Goal: Task Accomplishment & Management: Use online tool/utility

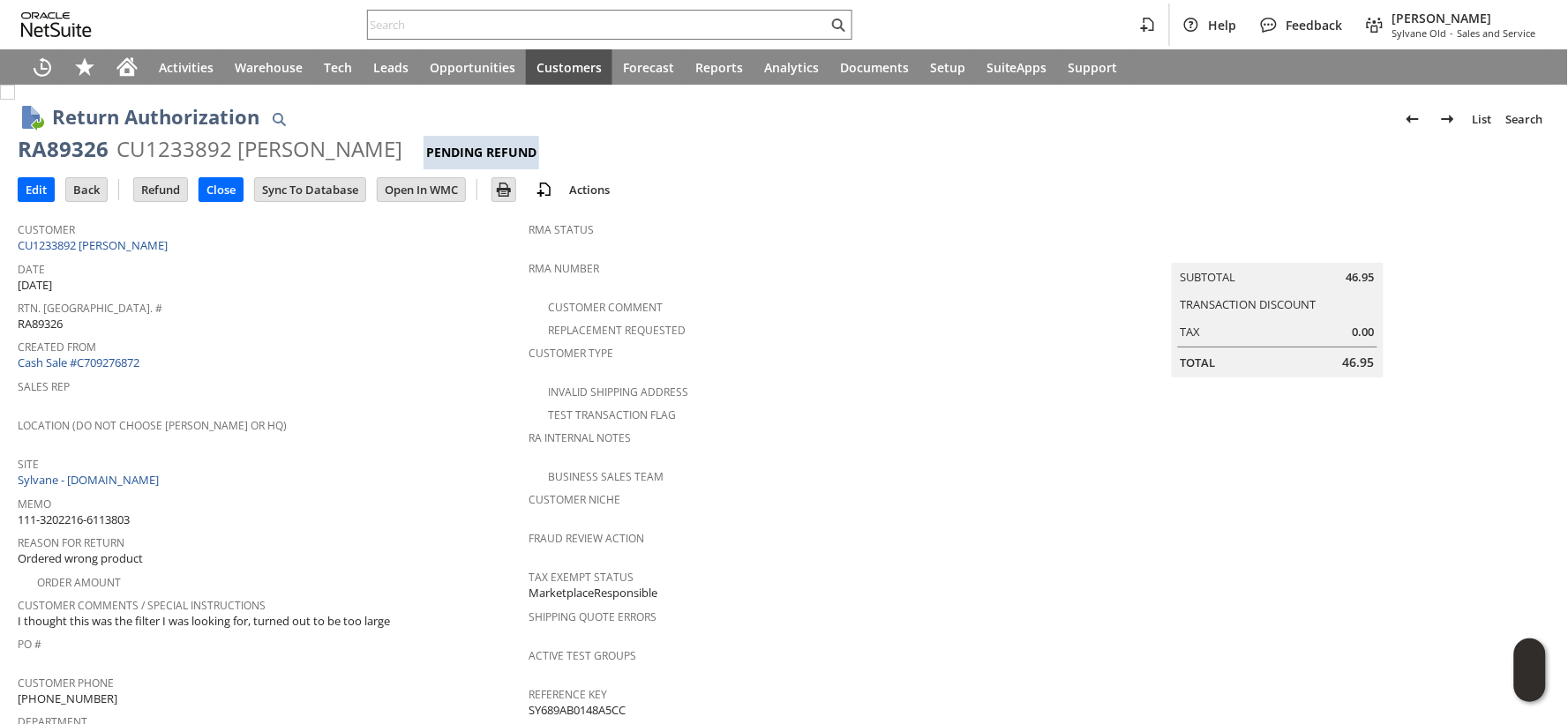
click at [122, 512] on span "111-3202216-6113803" at bounding box center [74, 520] width 112 height 17
copy tbody "111-3202216-6113803"
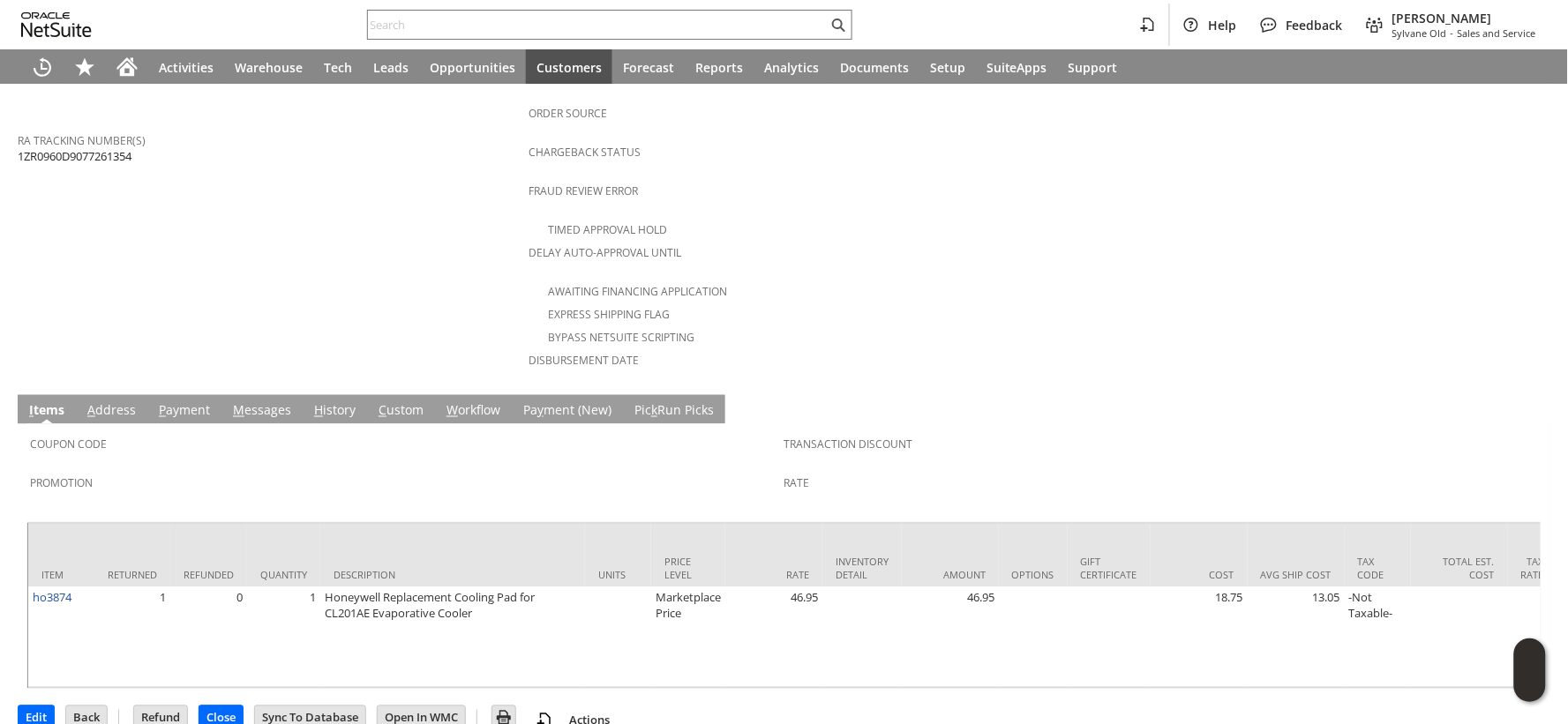
scroll to position [685, 0]
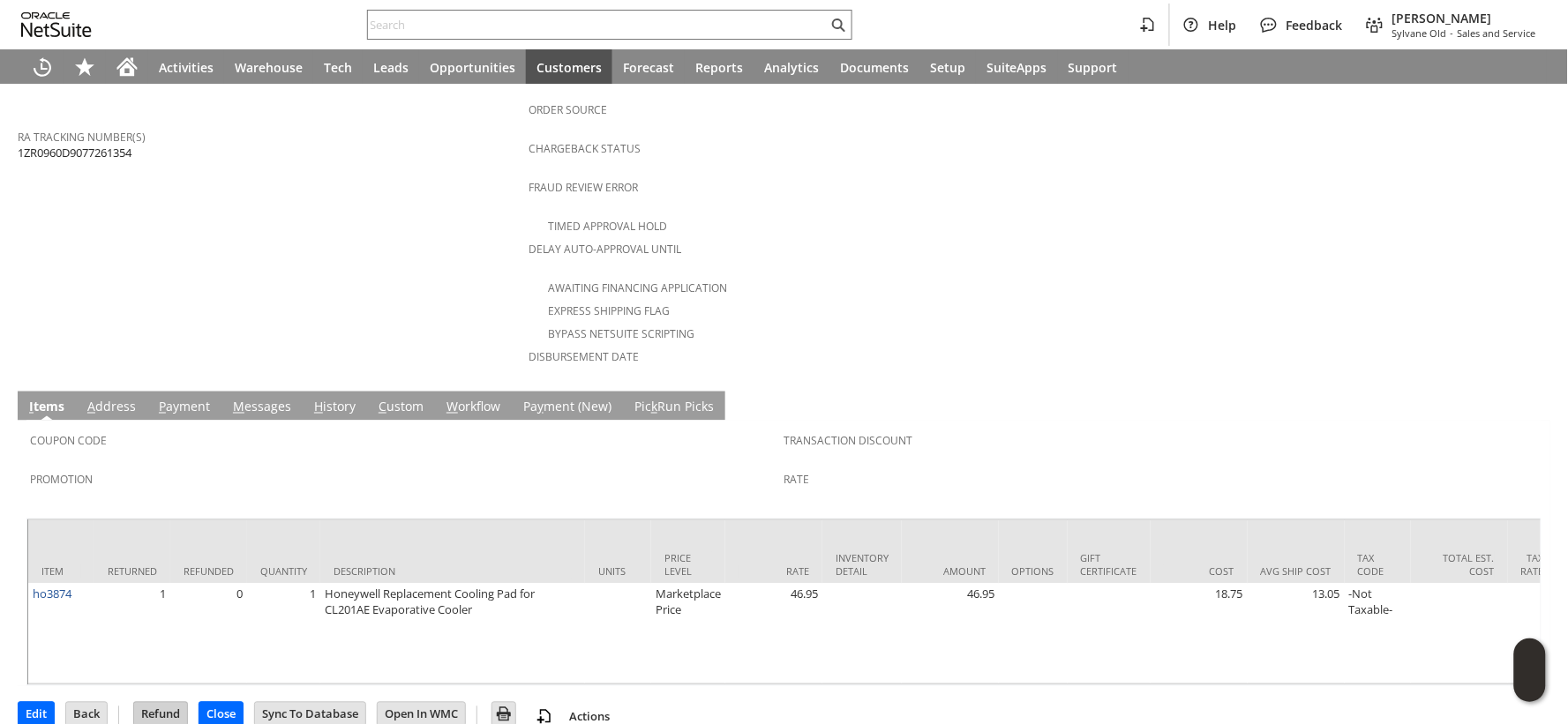
click at [163, 703] on input "Refund" at bounding box center [160, 714] width 53 height 23
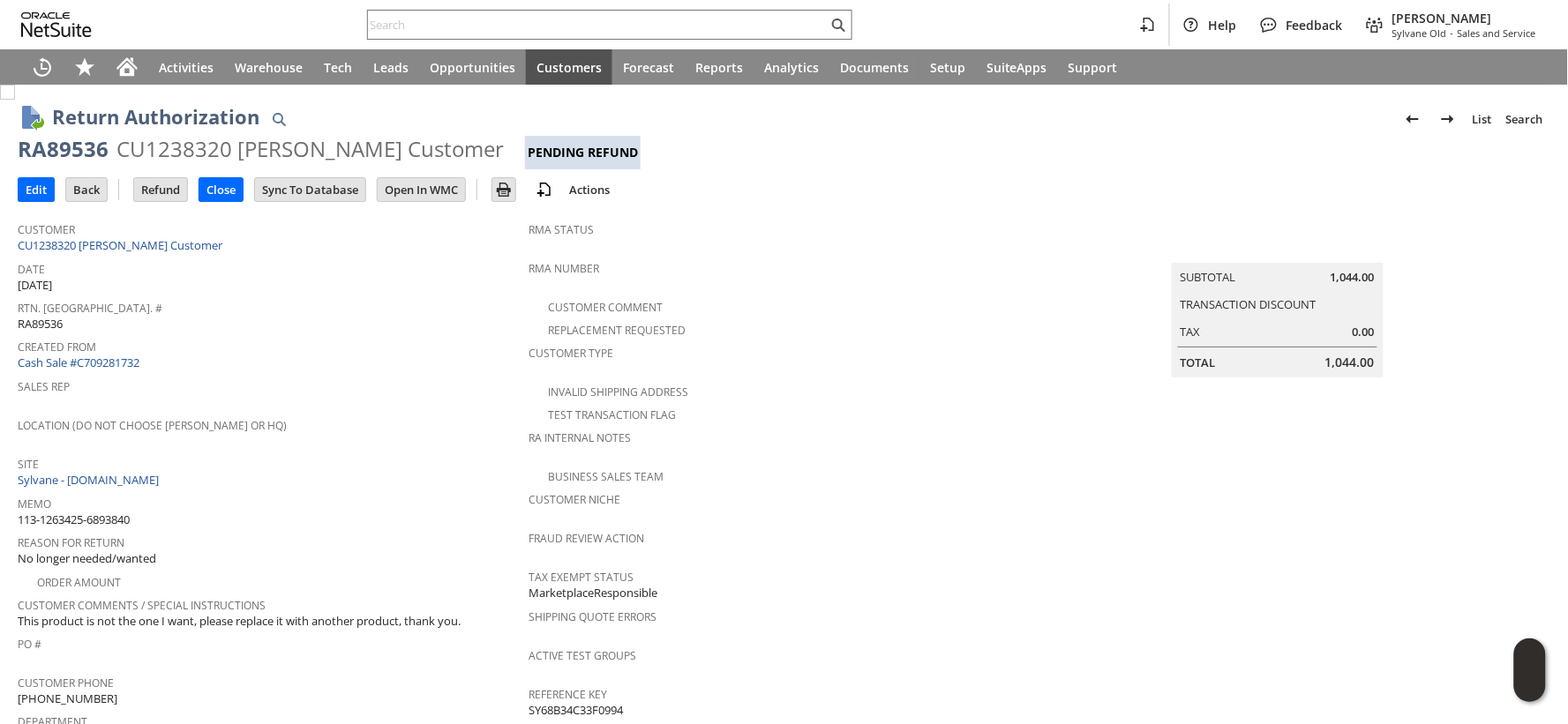
click at [128, 512] on span "113-1263425-6893840" at bounding box center [74, 520] width 112 height 17
click at [127, 512] on span "113-1263425-6893840" at bounding box center [74, 520] width 112 height 17
copy tbody "113-1263425-6893840"
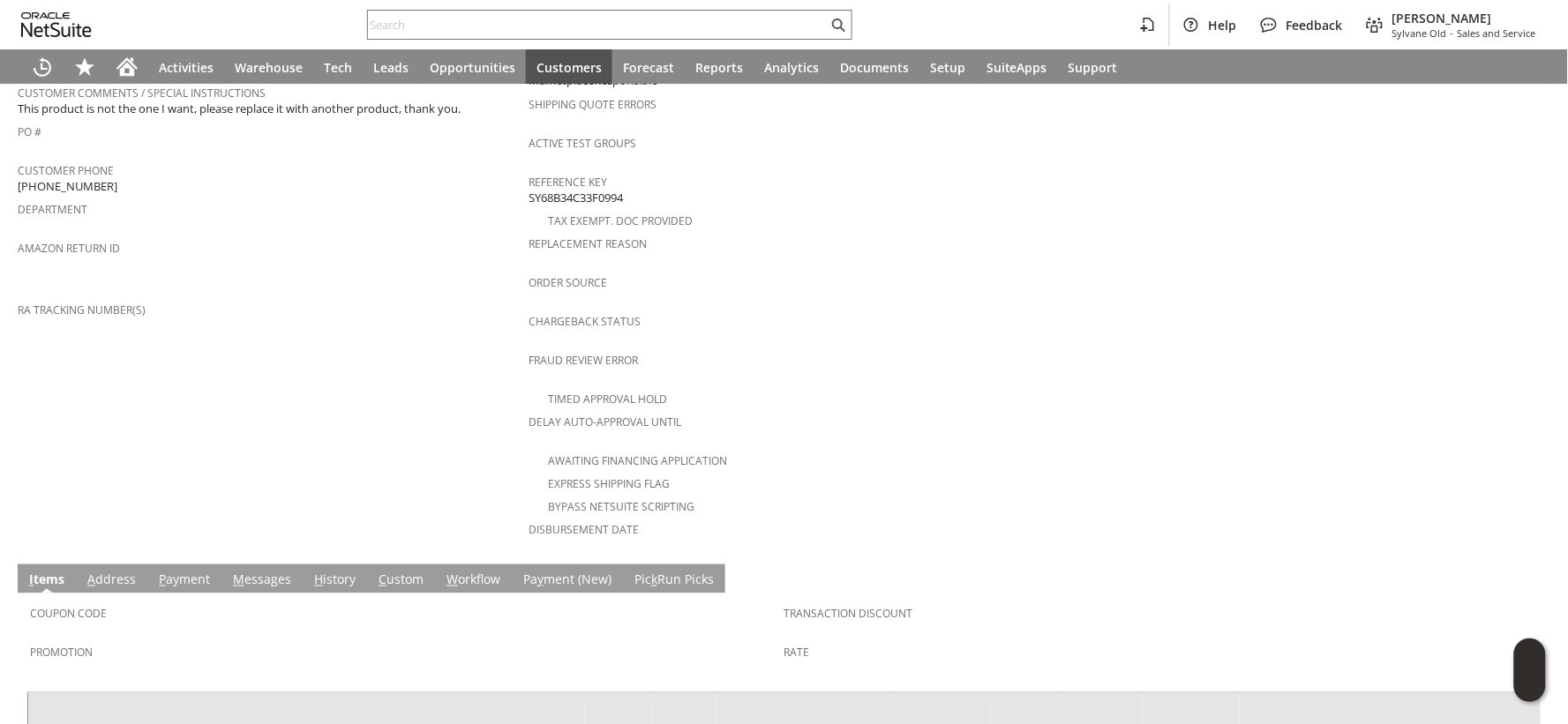
scroll to position [721, 0]
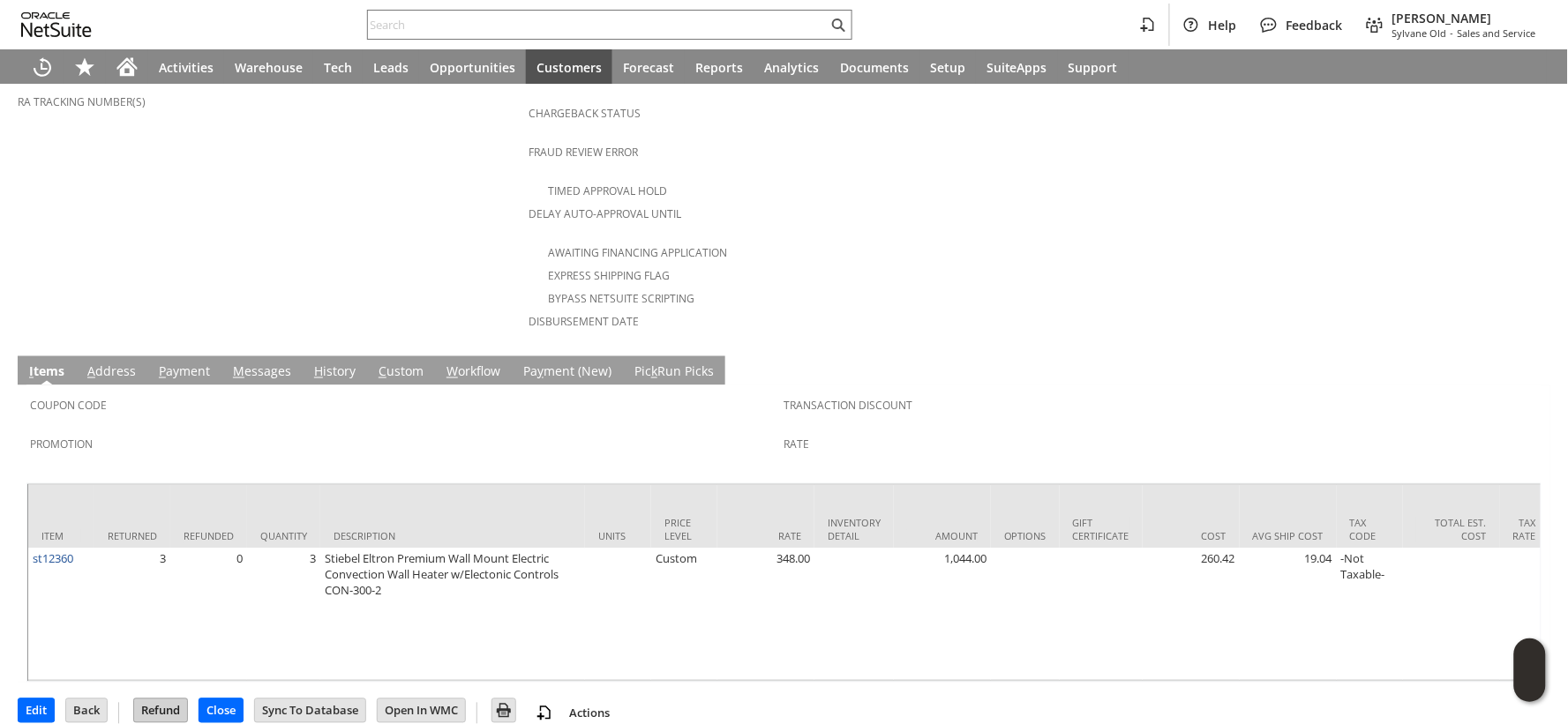
click at [160, 700] on input "Refund" at bounding box center [160, 710] width 53 height 23
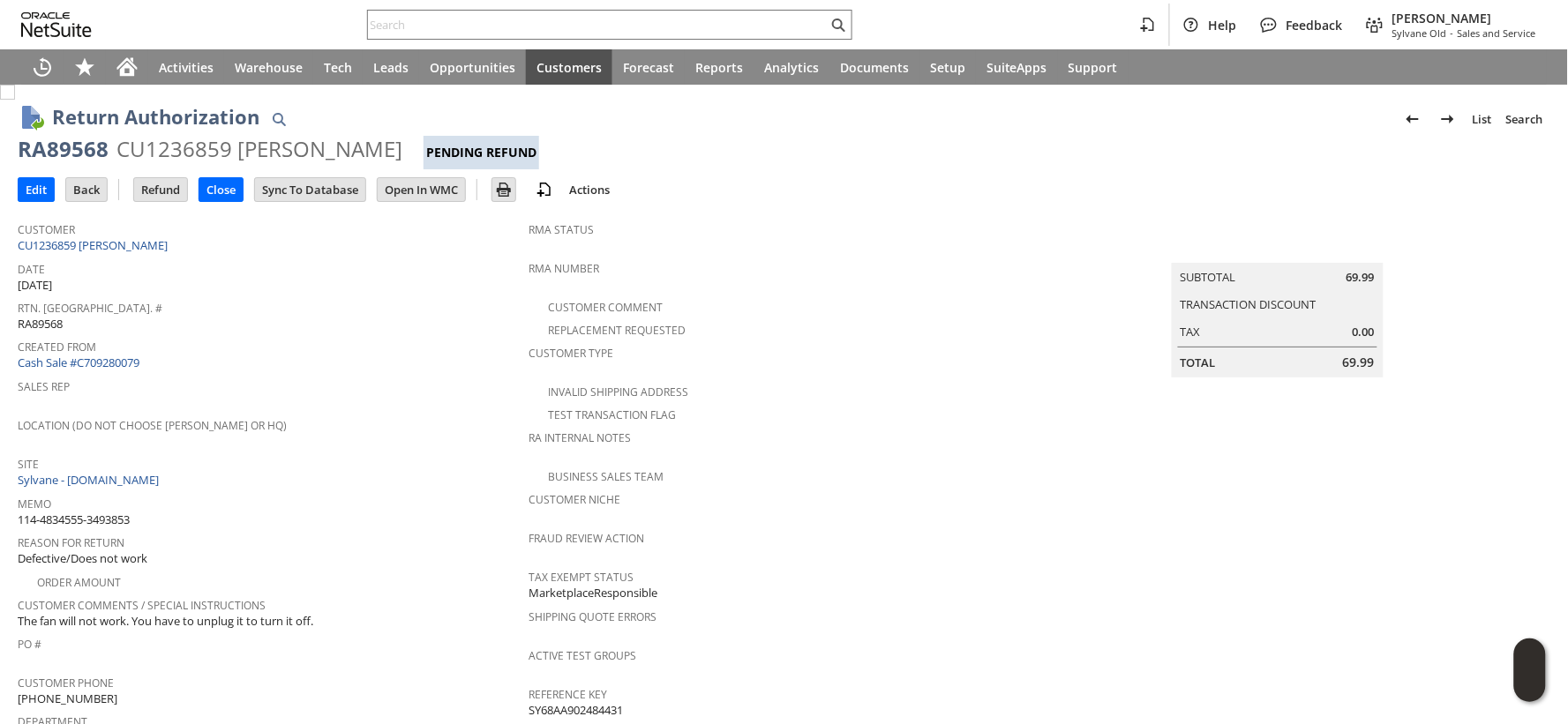
click at [117, 512] on span "114-4834555-3493853" at bounding box center [74, 520] width 112 height 17
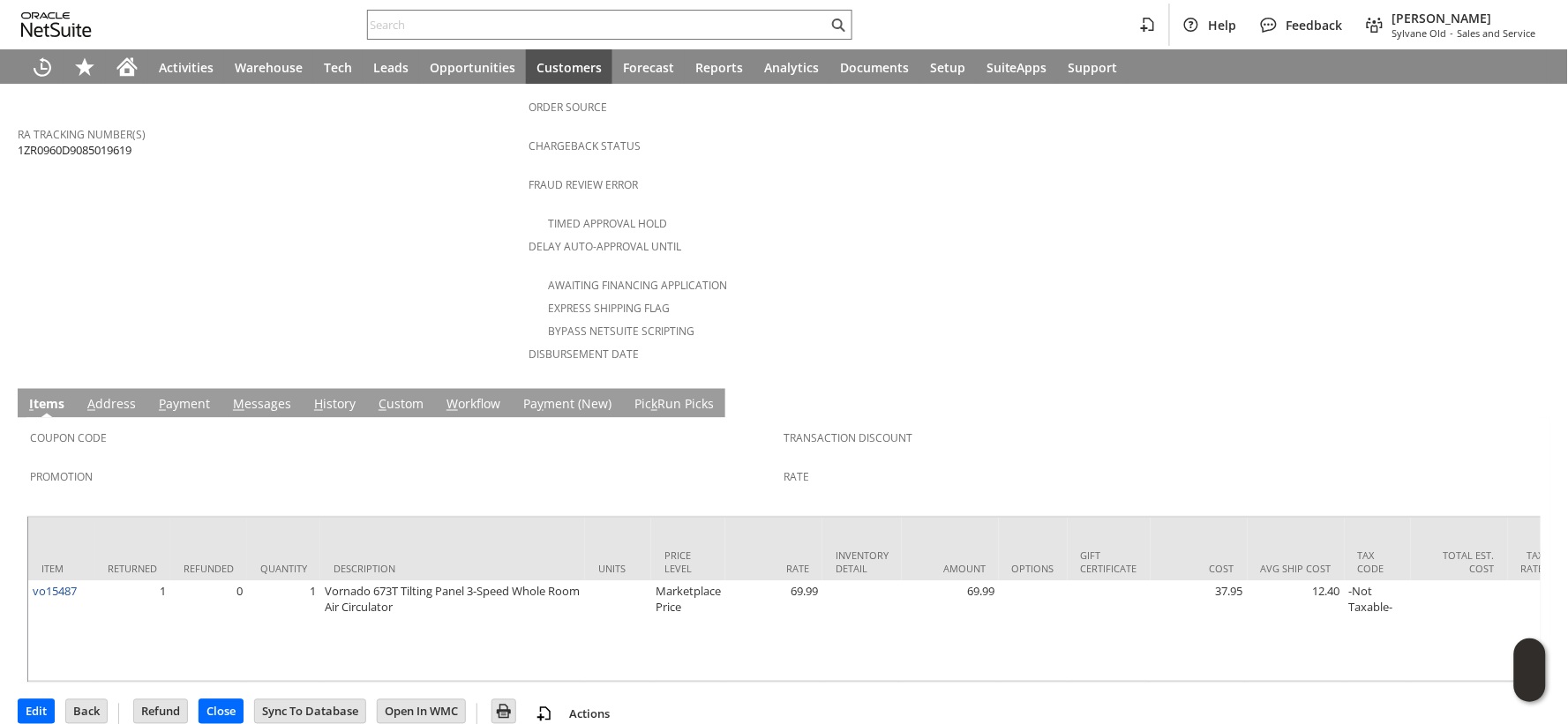
scroll to position [690, 0]
click at [172, 699] on input "Refund" at bounding box center [160, 710] width 53 height 23
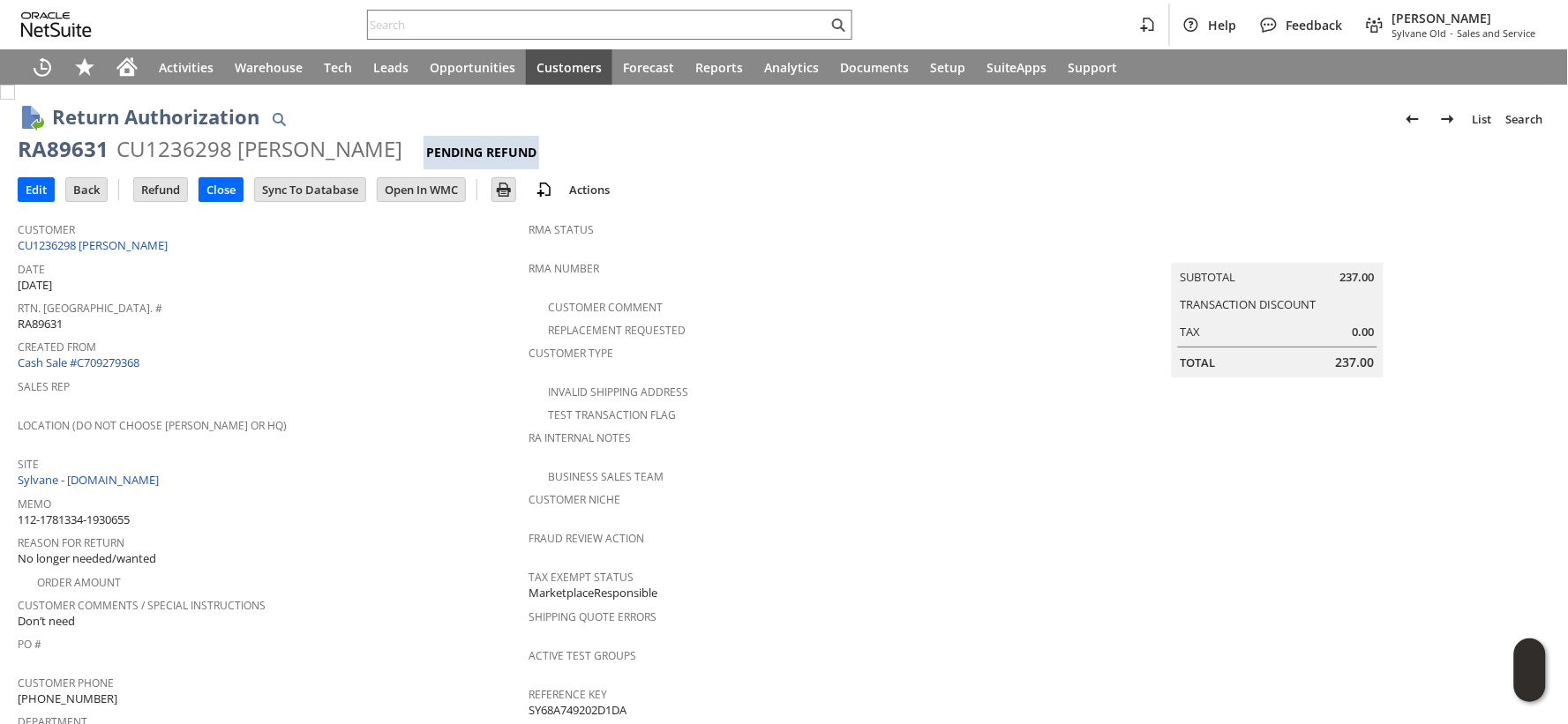
click at [111, 512] on span "112-1781334-1930655" at bounding box center [74, 520] width 112 height 17
copy tbody "112-1781334-1930655"
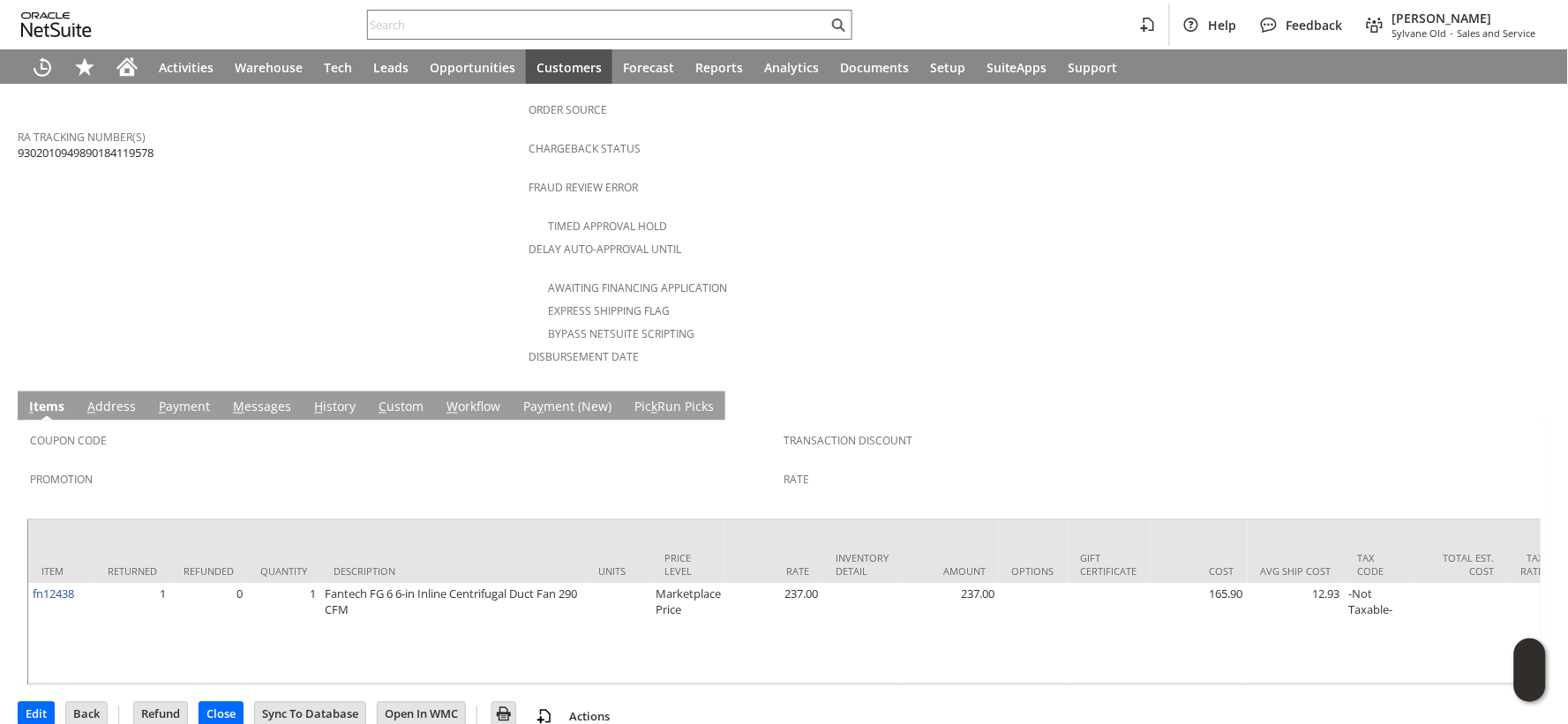
scroll to position [690, 0]
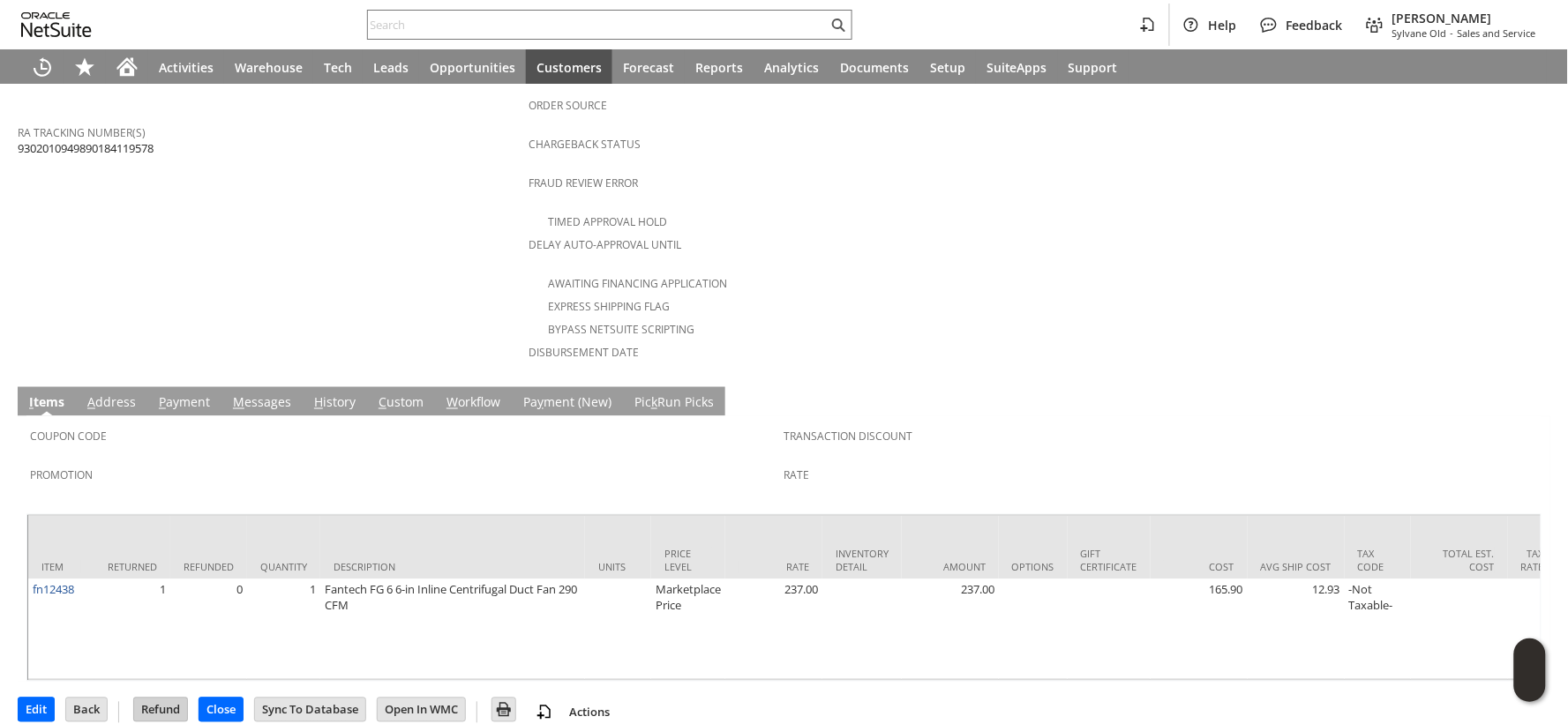
click at [159, 699] on input "Refund" at bounding box center [160, 710] width 53 height 23
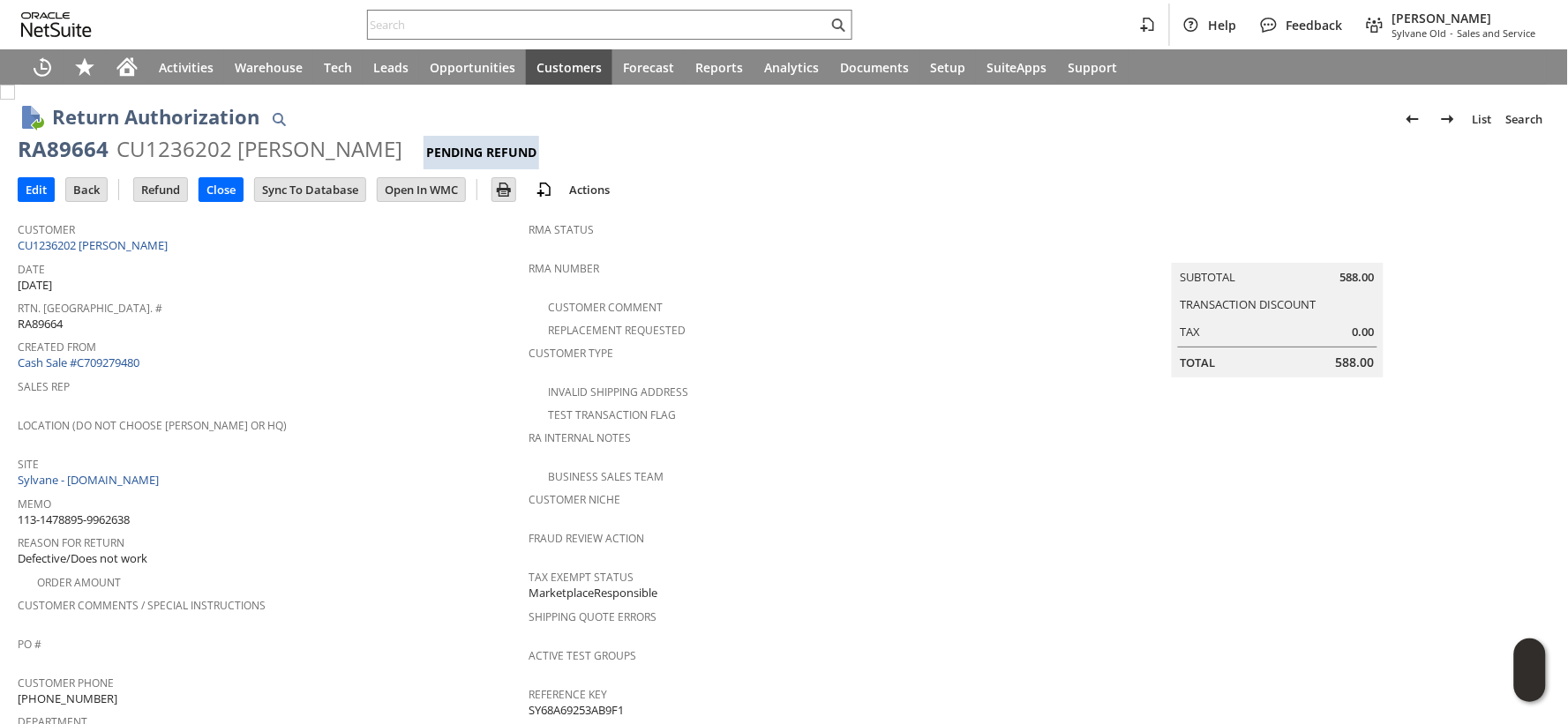
click at [86, 512] on span "113-1478895-9962638" at bounding box center [74, 520] width 112 height 17
copy tbody "113-1478895-9962638"
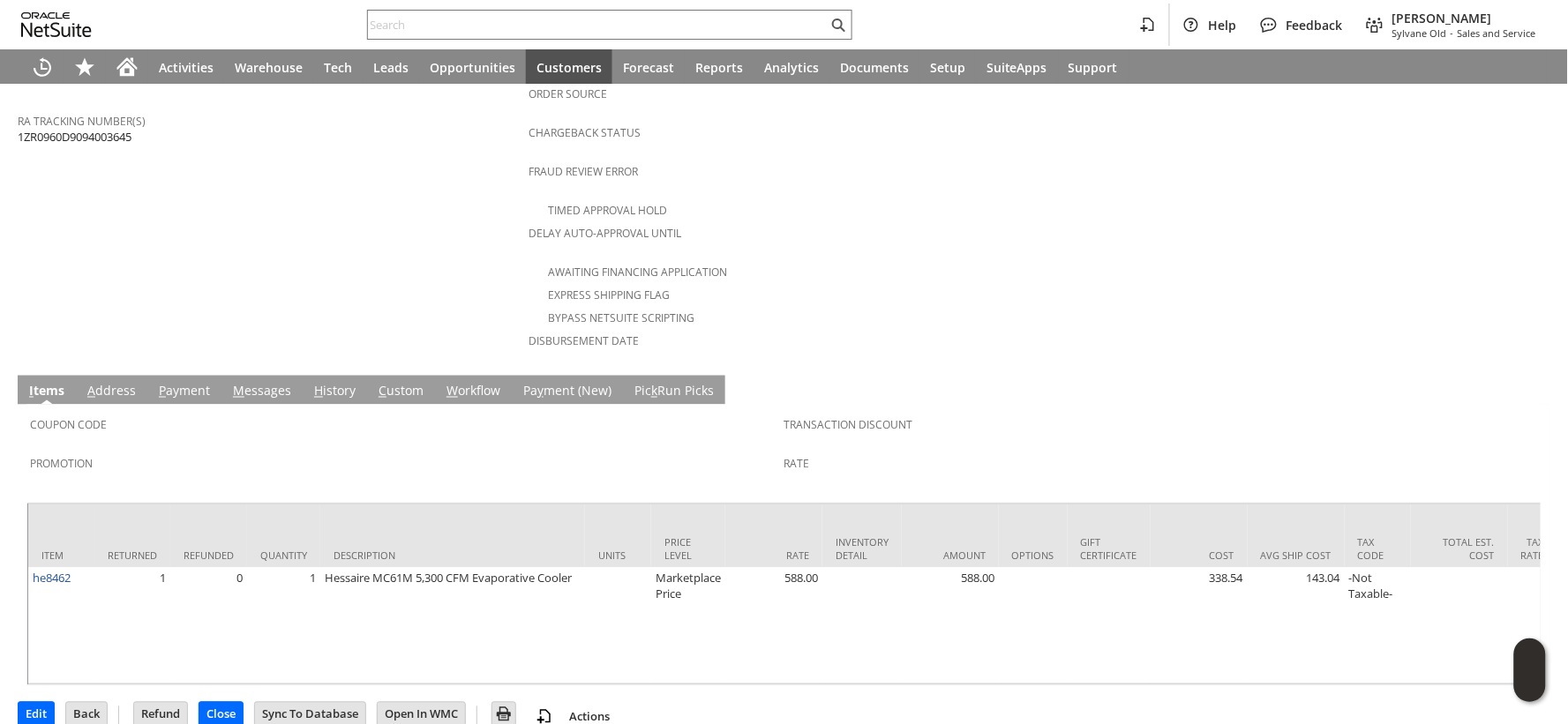
scroll to position [706, 0]
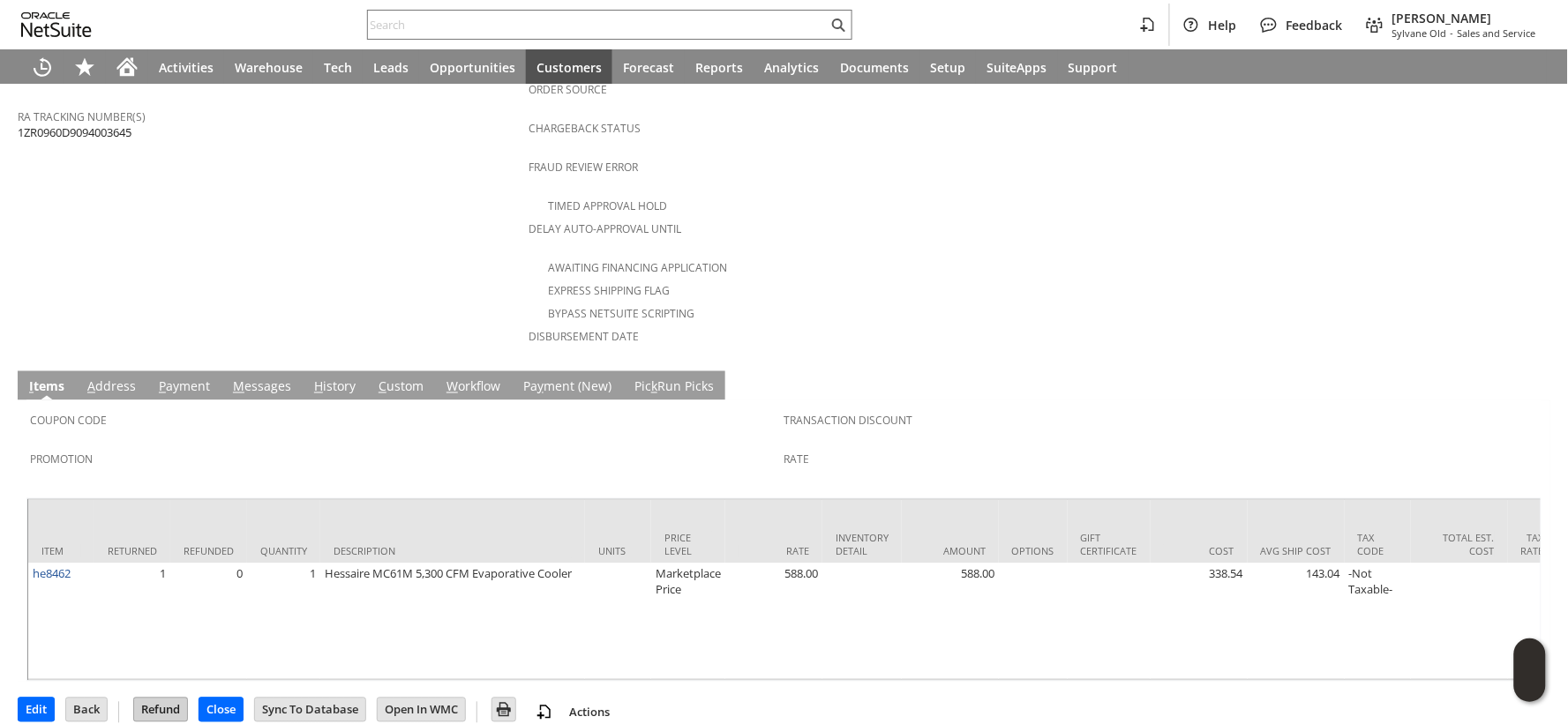
click at [170, 699] on input "Refund" at bounding box center [160, 710] width 53 height 23
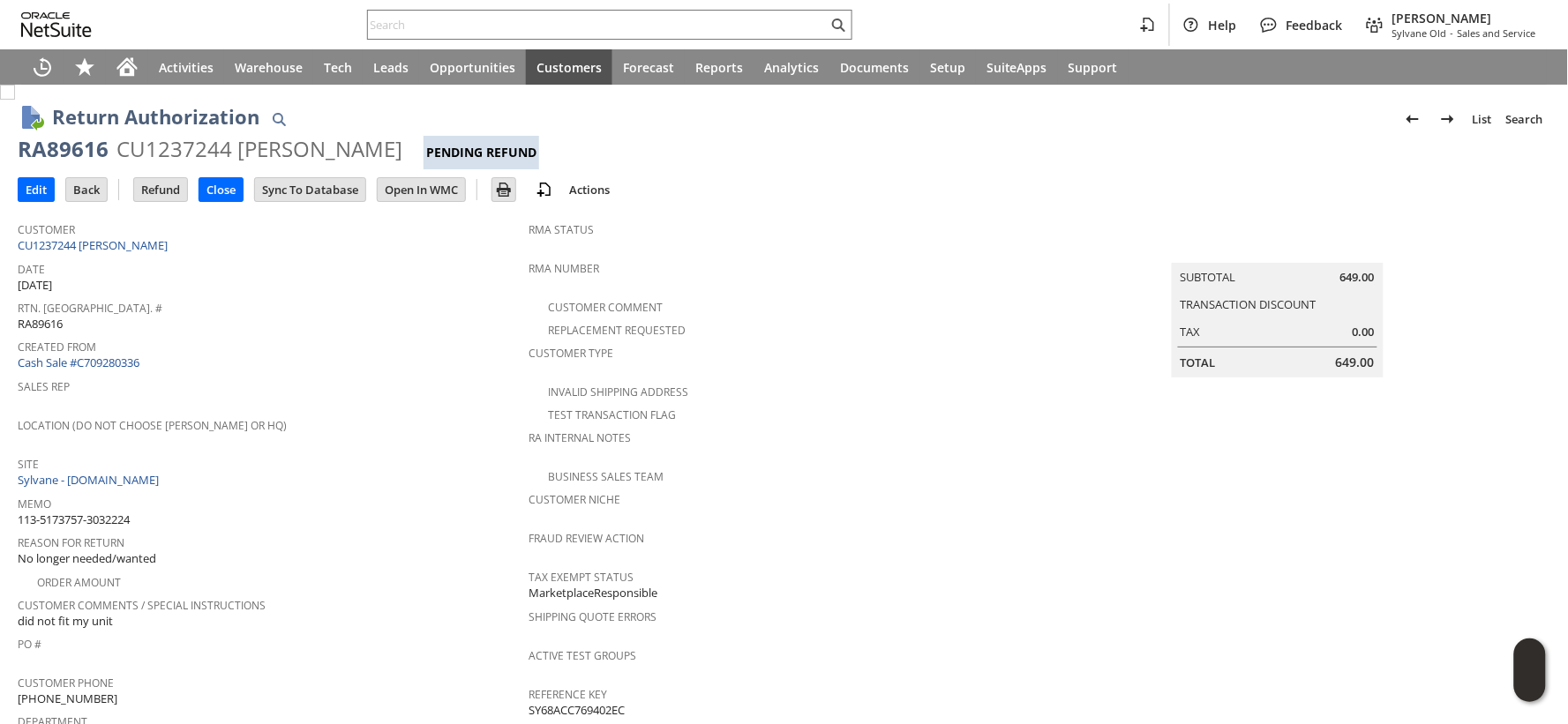
click at [100, 512] on span "113-5173757-3032224" at bounding box center [74, 520] width 112 height 17
copy tbody "113-5173757-3032224"
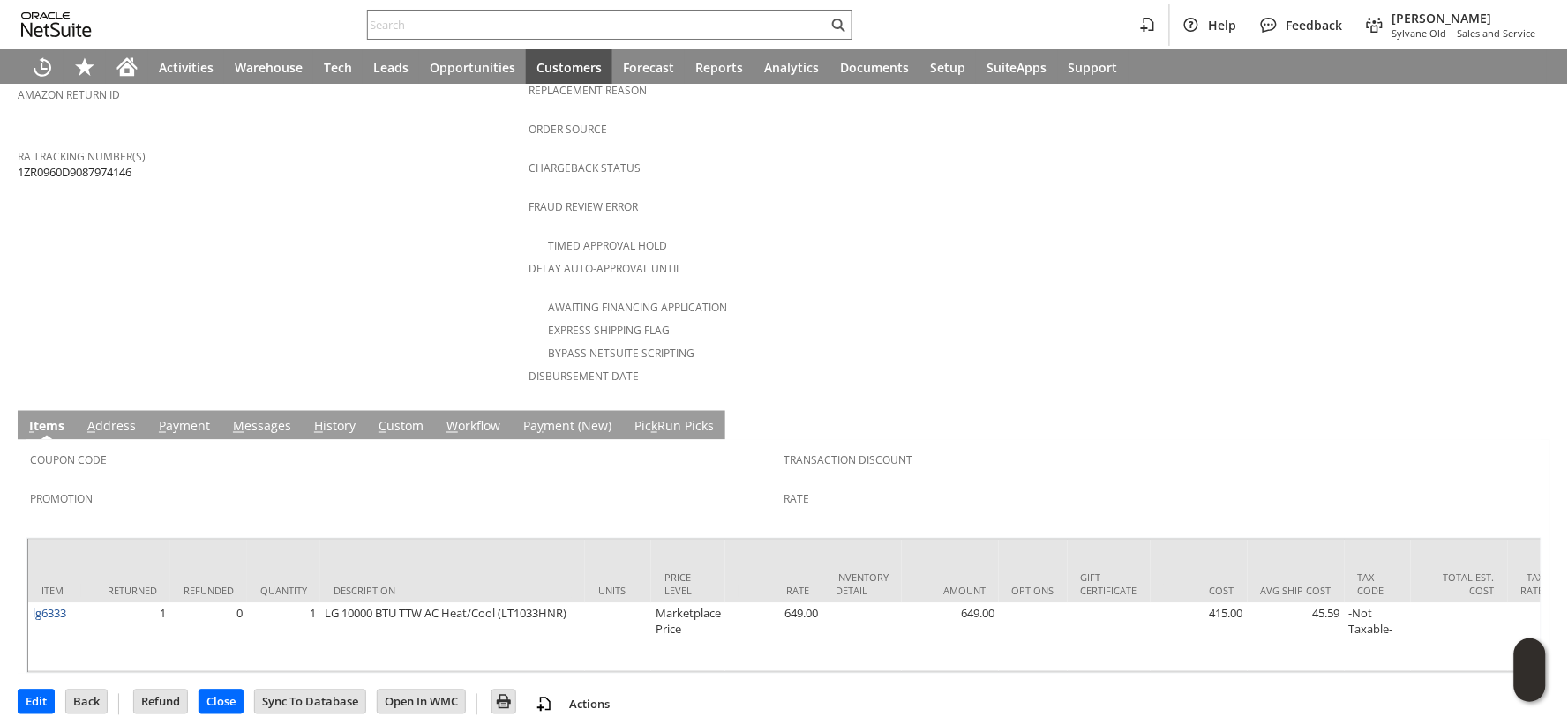
scroll to position [674, 0]
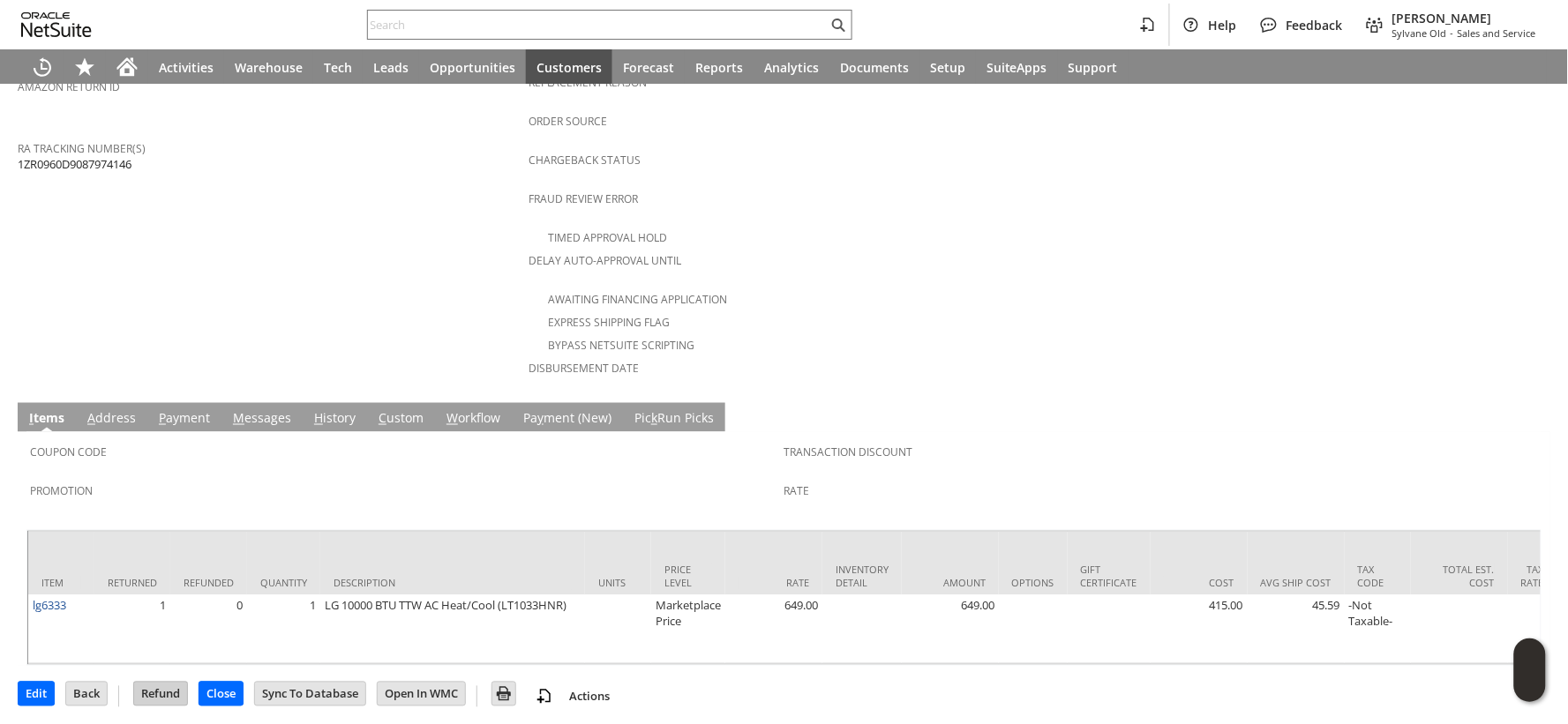
click at [163, 683] on input "Refund" at bounding box center [160, 693] width 53 height 23
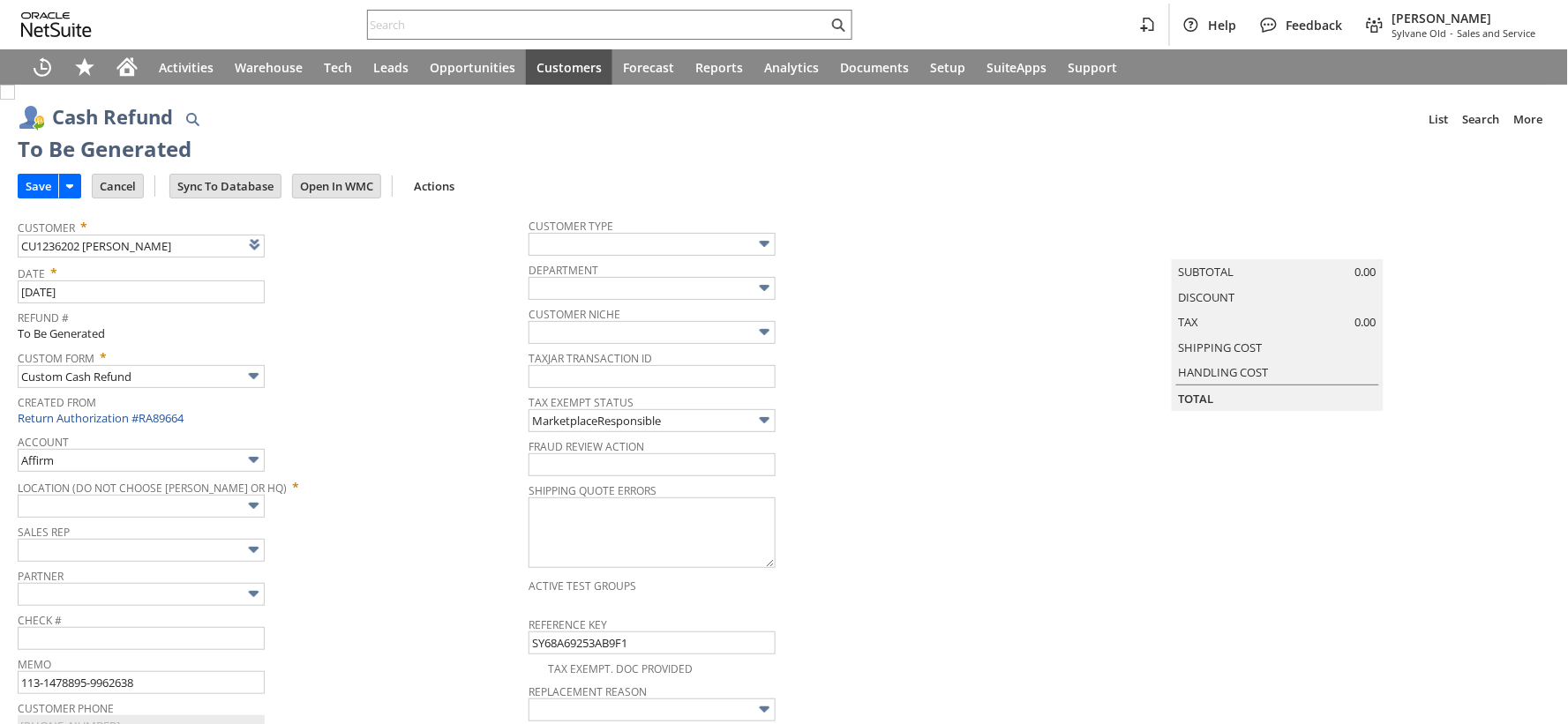
type input "Amazon Undeposited Funds"
type input "Headquarters : Head... : Pending Testing"
type input "Add"
type input "Copy Previous"
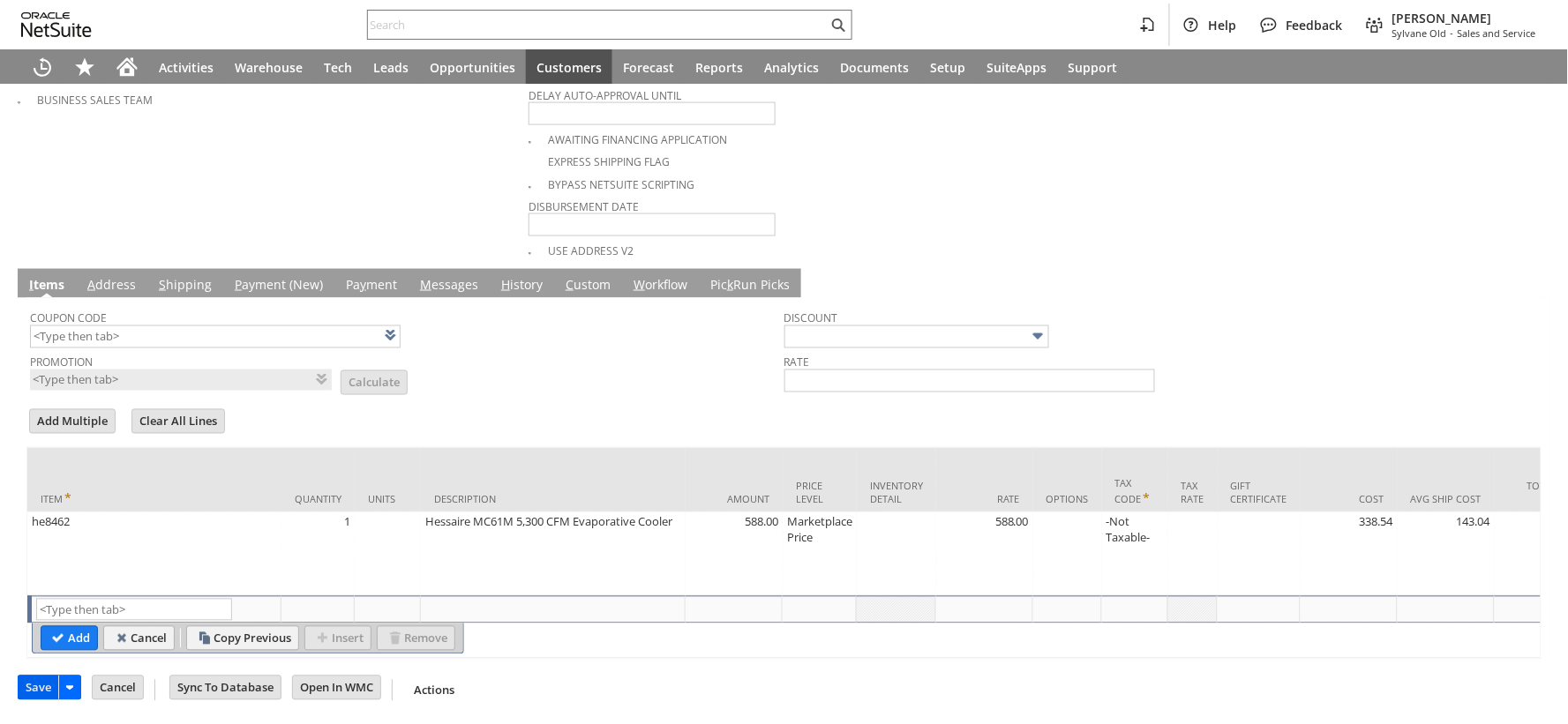
click at [46, 689] on input "Save" at bounding box center [39, 688] width 40 height 23
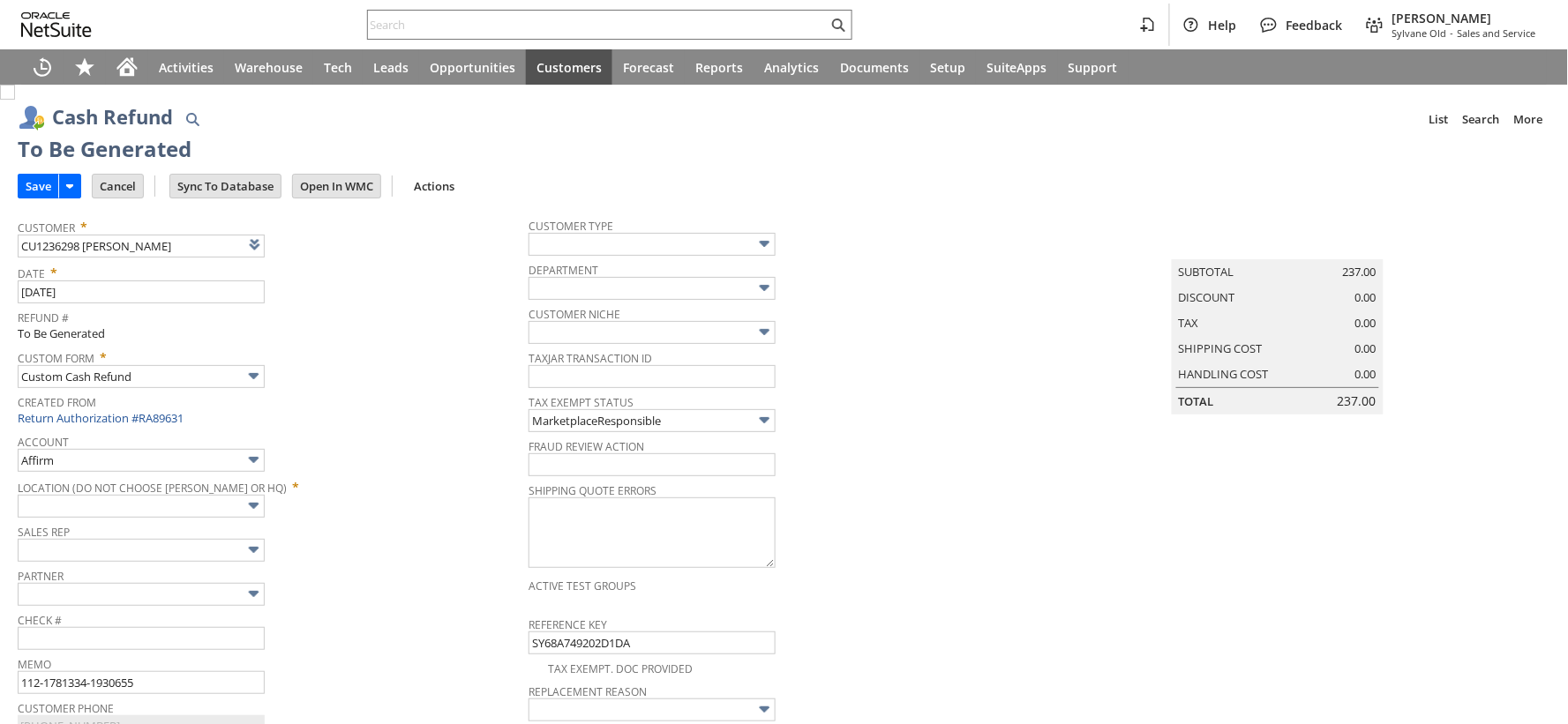
type input "Amazon Undeposited Funds"
type input "Headquarters : Head... : Pending Testing"
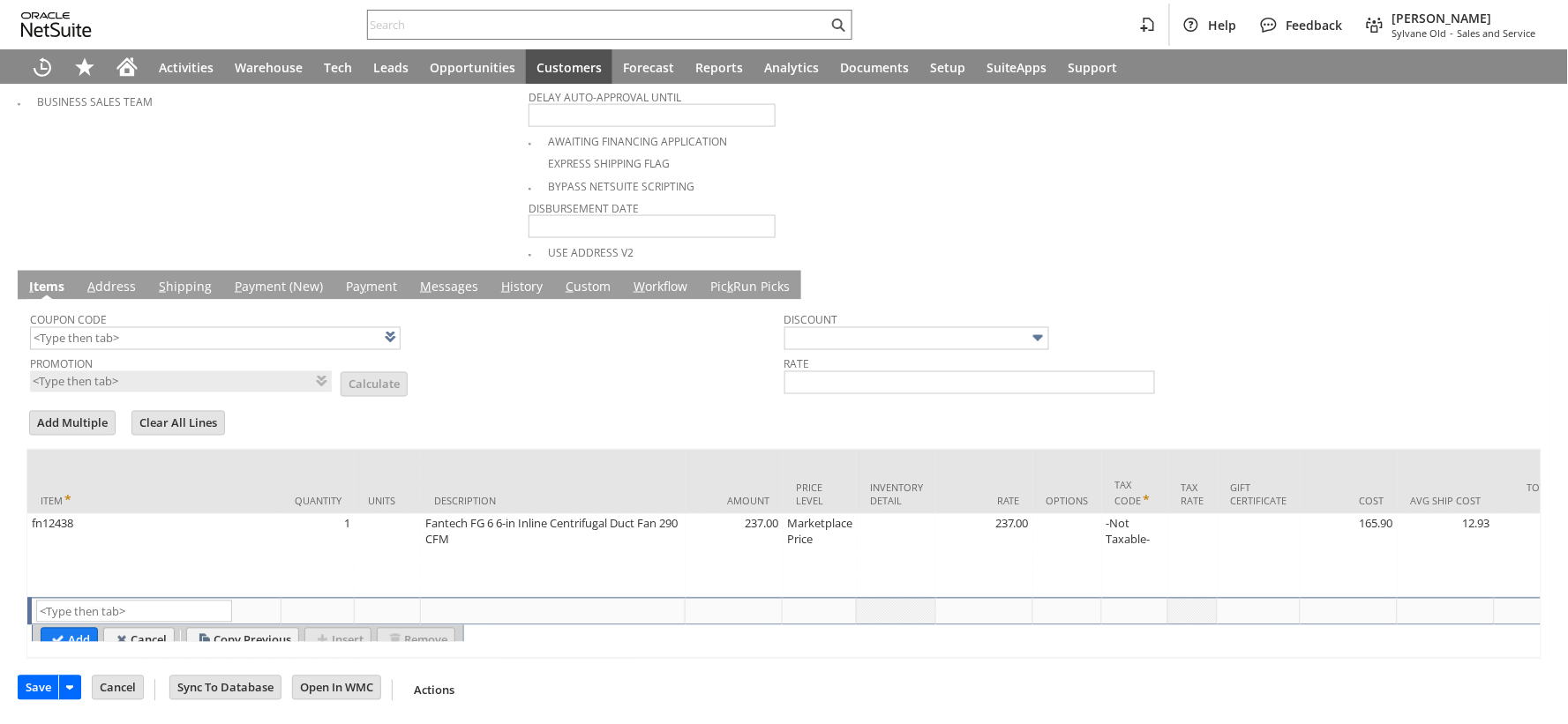
click at [41, 689] on input "Save" at bounding box center [39, 688] width 40 height 23
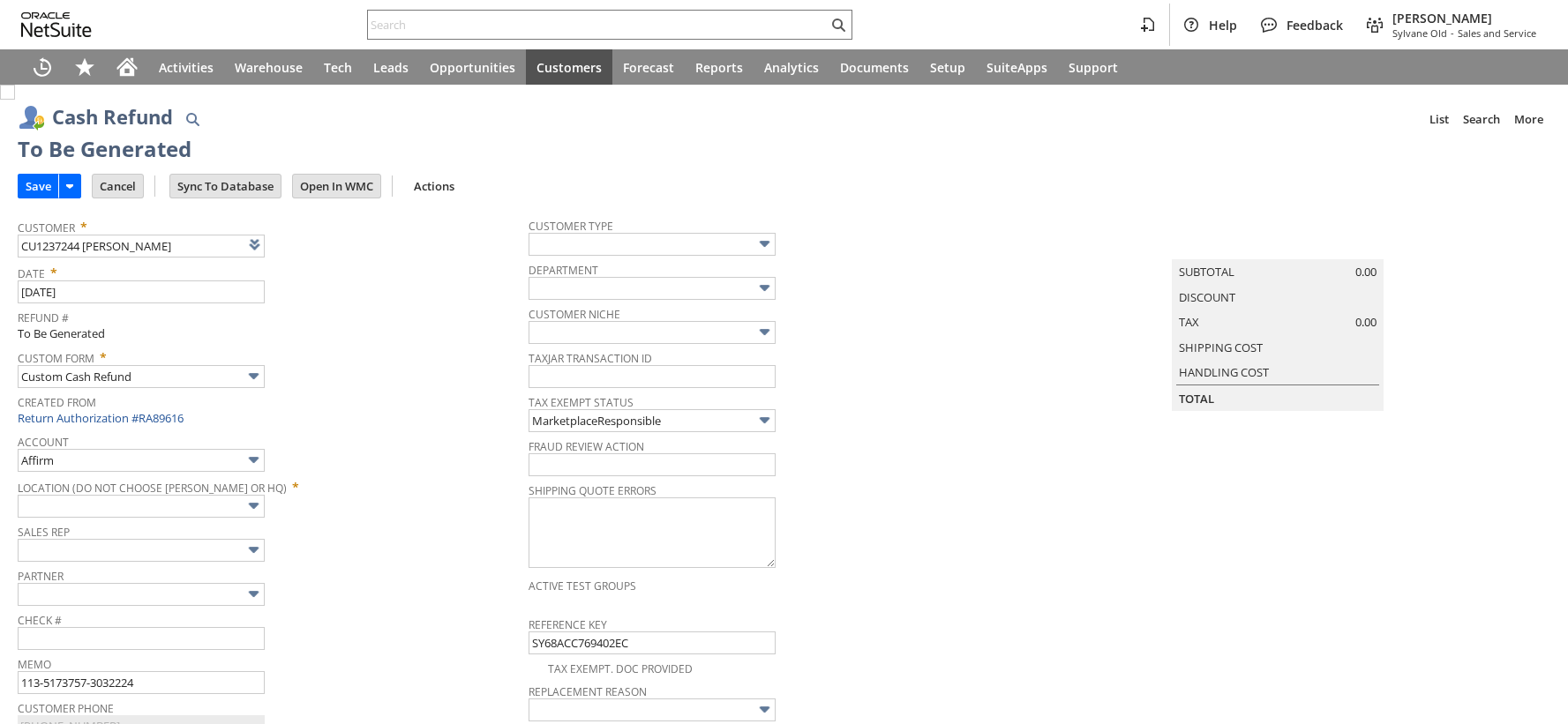
type input "Amazon Undeposited Funds"
type input "Headquarters : Head... : Pending Testing"
type input "Add"
type input "Copy Previous"
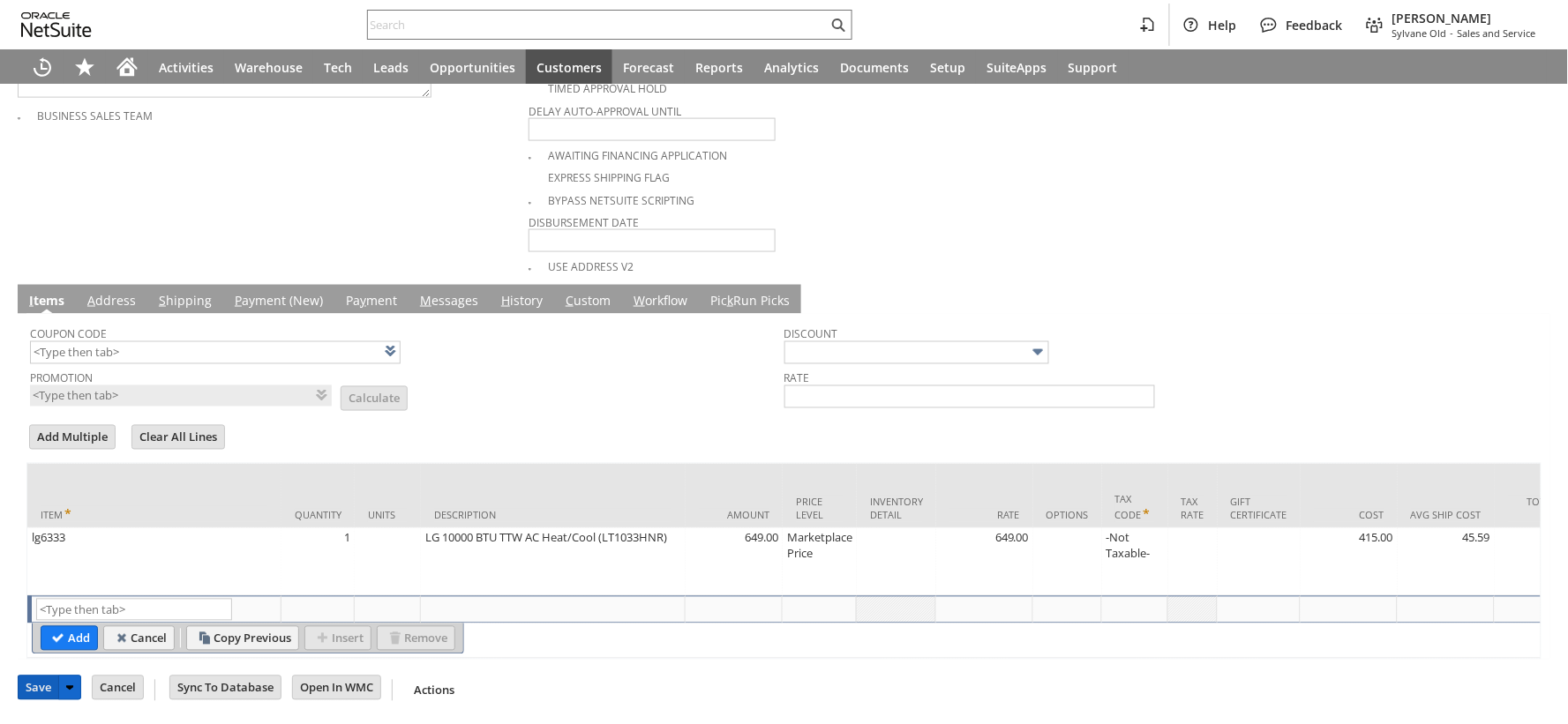
click at [29, 699] on input "Save" at bounding box center [39, 688] width 40 height 23
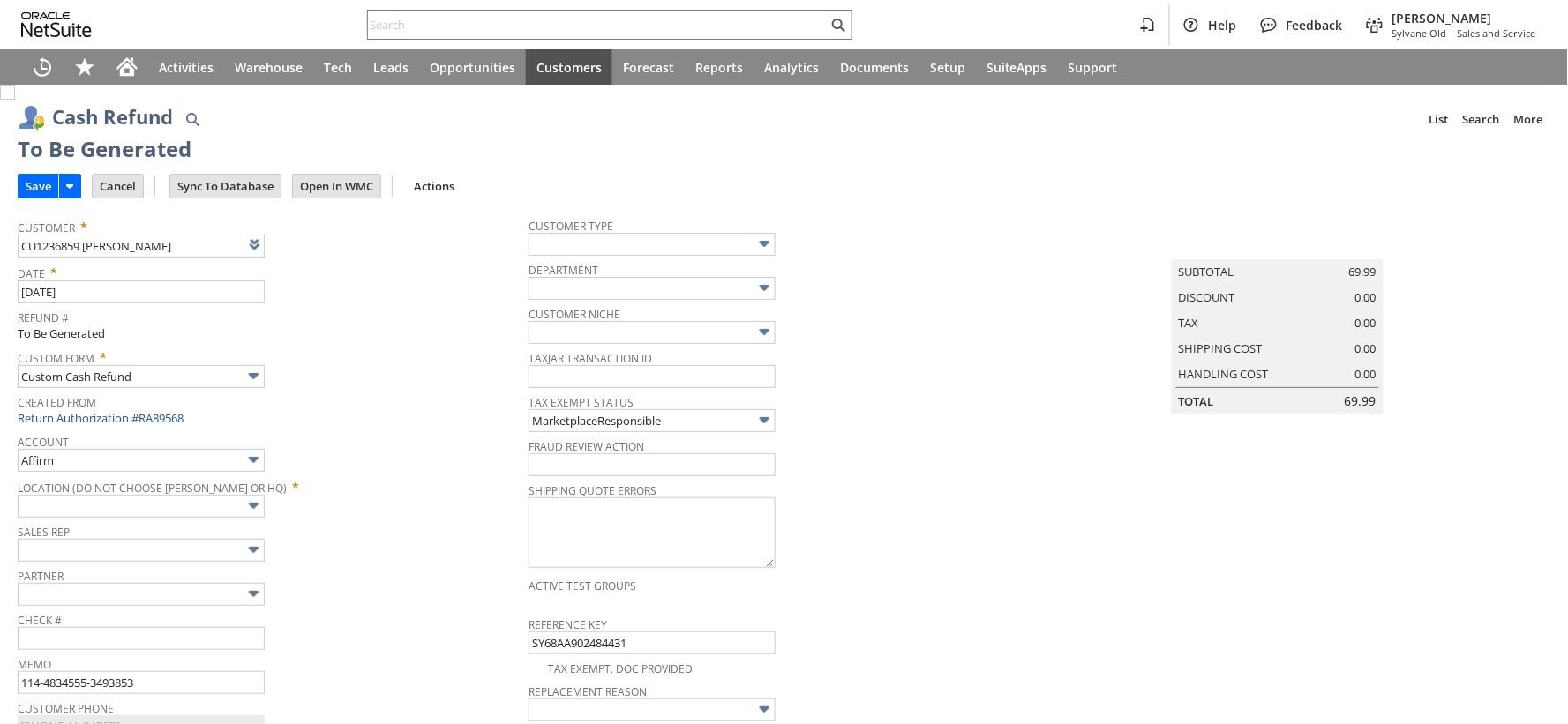
type input "Amazon Undeposited Funds"
type input "Headquarters : Head... : Pending Testing"
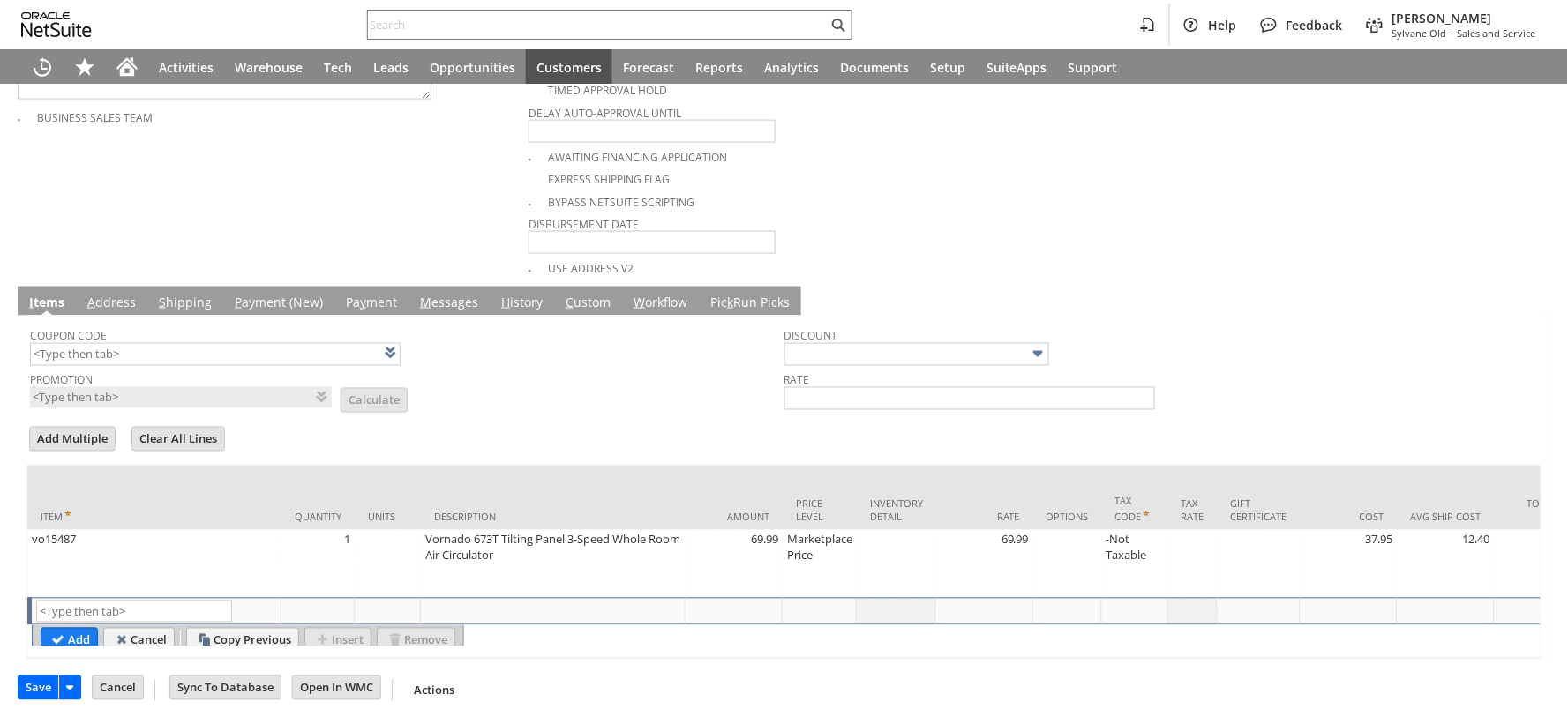
click at [32, 693] on input "Save" at bounding box center [39, 688] width 40 height 23
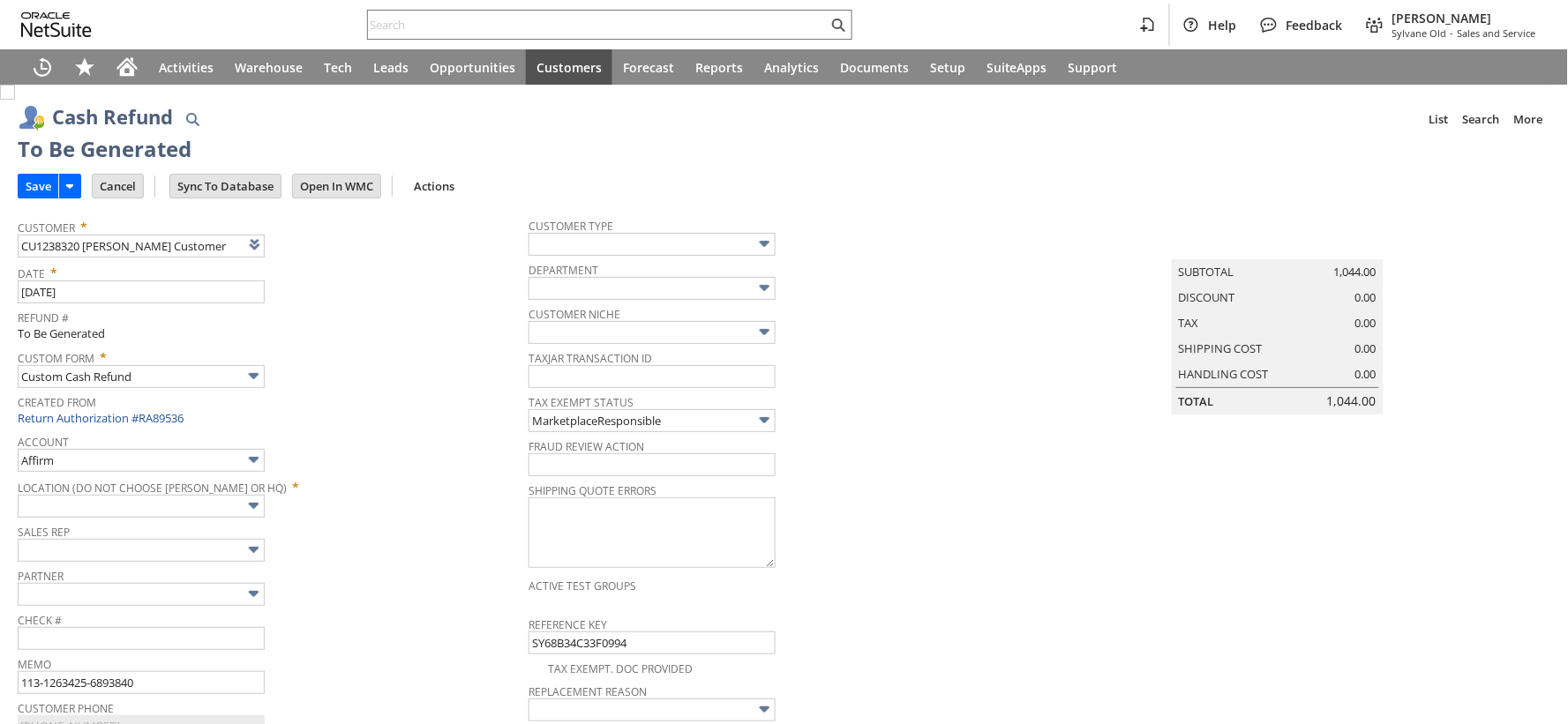
type input "Amazon Undeposited Funds"
type input "Headquarters : Head... : Pending Testing"
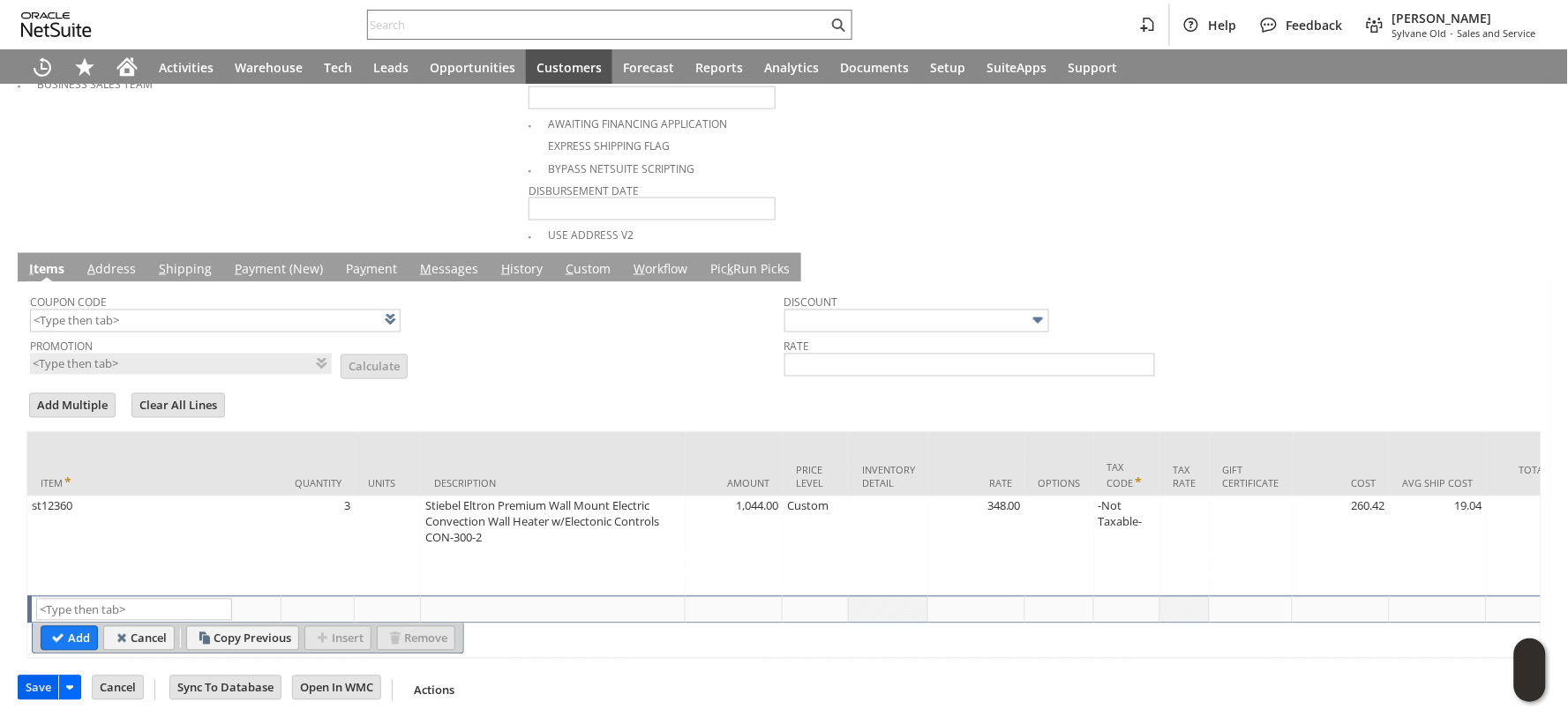
click at [36, 692] on input "Save" at bounding box center [39, 688] width 40 height 23
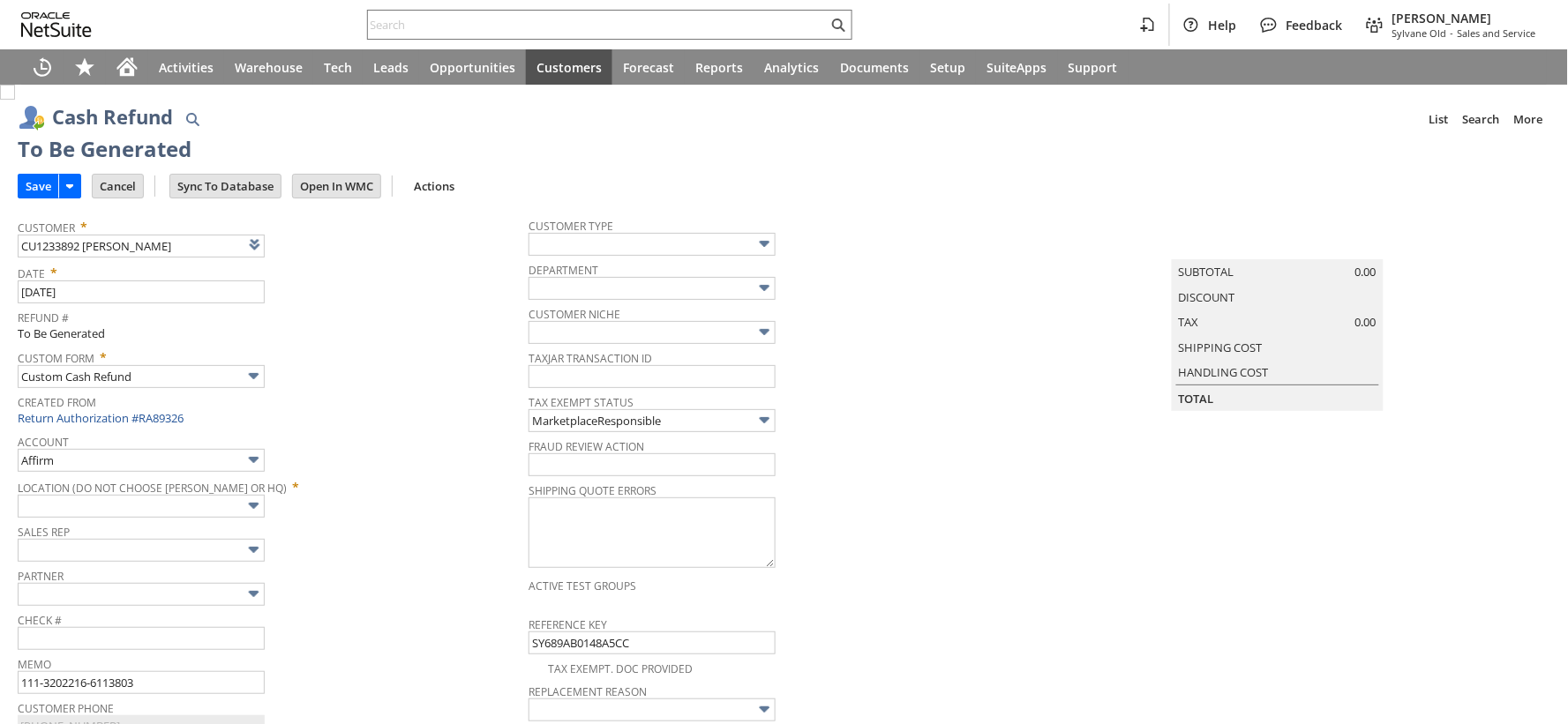
type input "Amazon Undeposited Funds"
type input "Headquarters : Head... : Pending Testing"
type input "Add"
type input "Copy Previous"
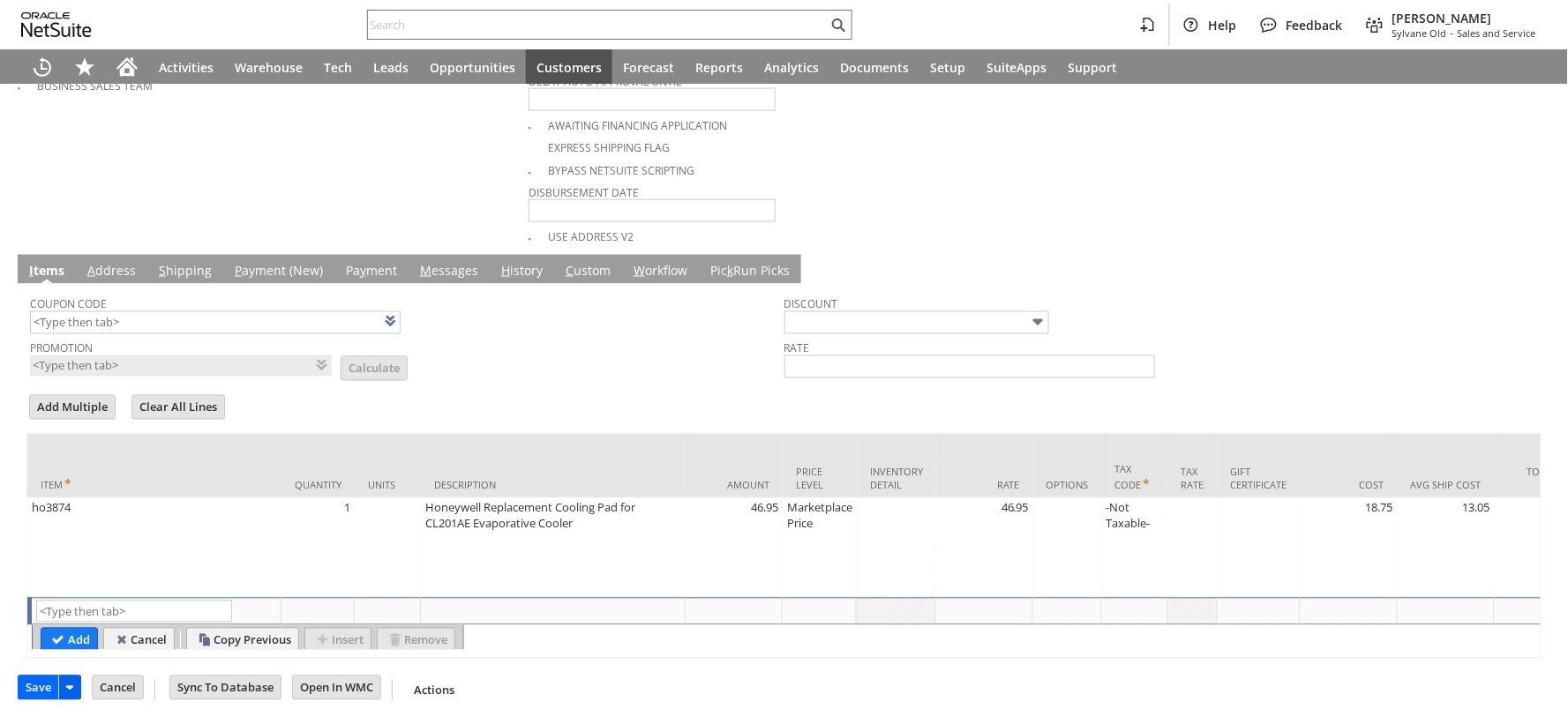
click at [46, 688] on input "Save" at bounding box center [39, 688] width 40 height 23
